Goal: Information Seeking & Learning: Learn about a topic

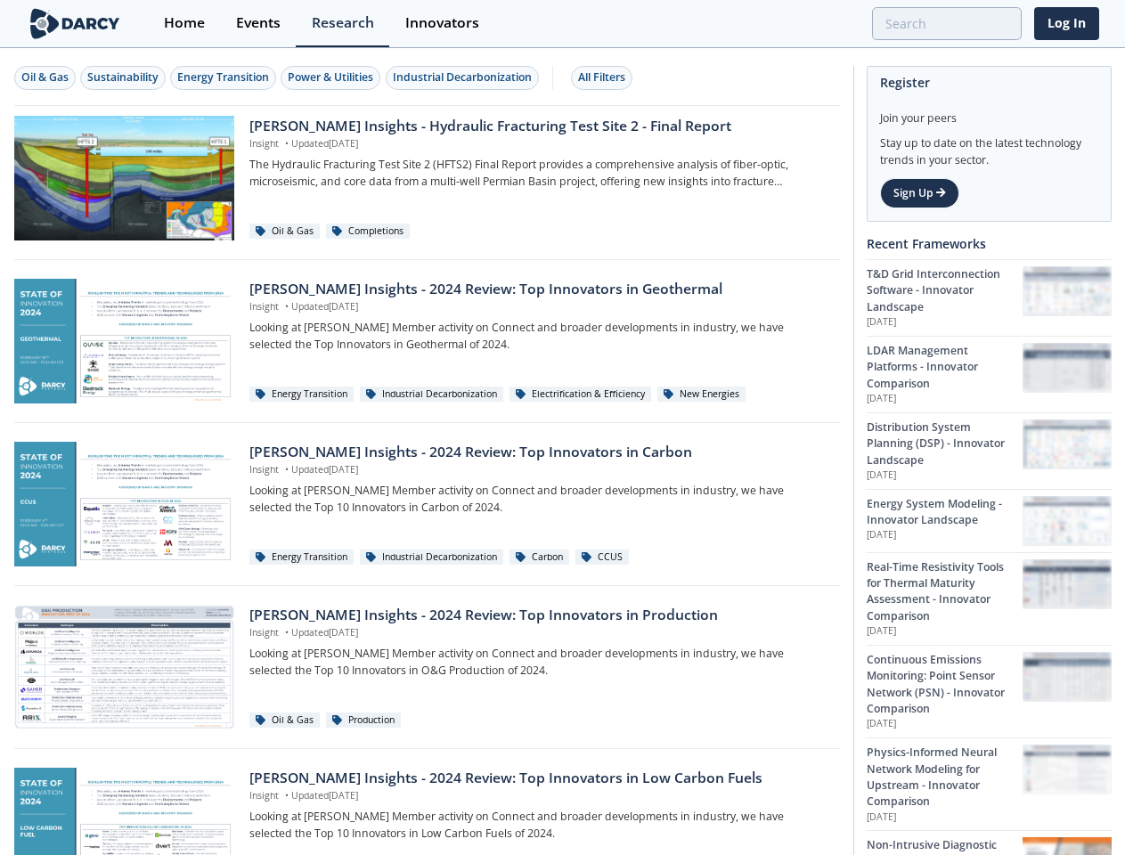
click at [45, 77] on div "Oil & Gas" at bounding box center [44, 77] width 47 height 16
click at [124, 77] on div "Sustainability" at bounding box center [122, 77] width 71 height 16
click at [224, 77] on div "Energy Transition" at bounding box center [223, 77] width 92 height 16
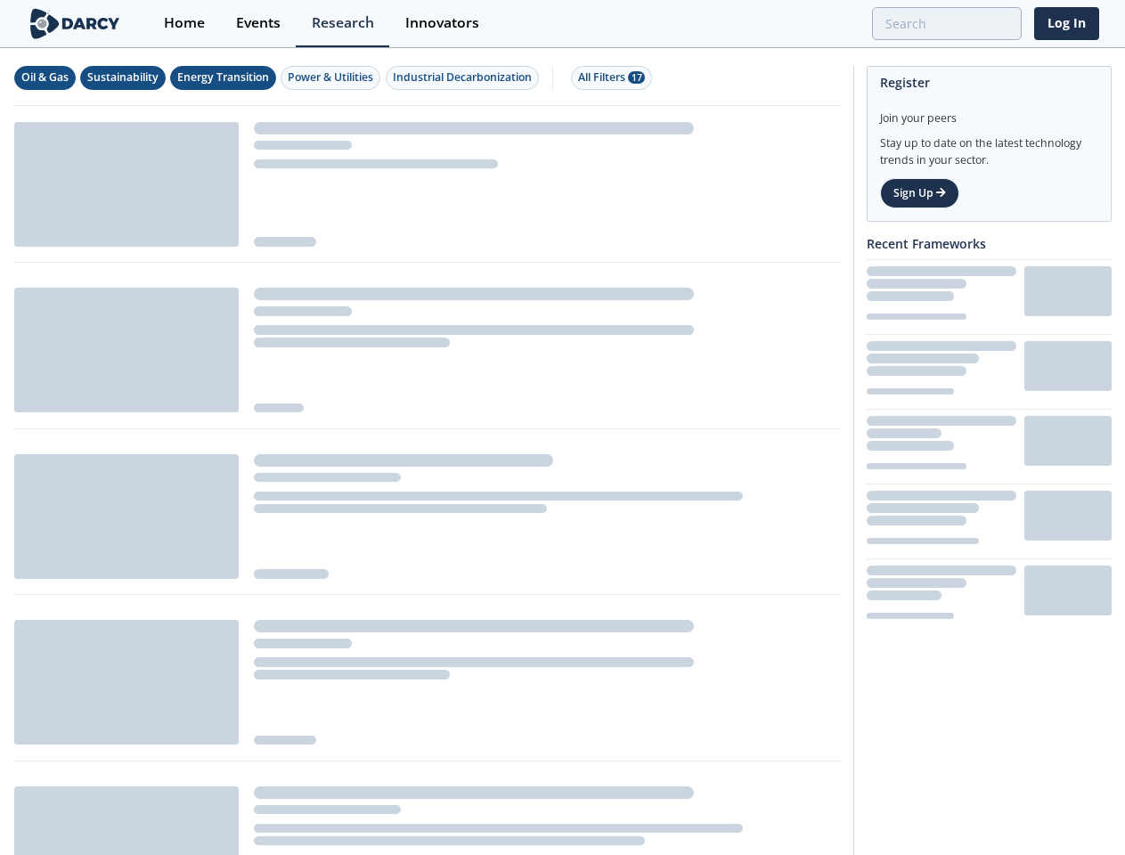
click at [333, 77] on div "Power & Utilities" at bounding box center [331, 77] width 86 height 16
